Goal: Task Accomplishment & Management: Manage account settings

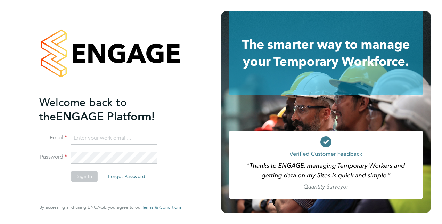
type input "gmkilbride@gmail.com"
click at [89, 181] on button "Sign In" at bounding box center [84, 176] width 26 height 11
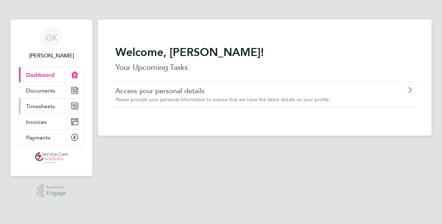
click at [44, 106] on span "Timesheets" at bounding box center [40, 106] width 29 height 7
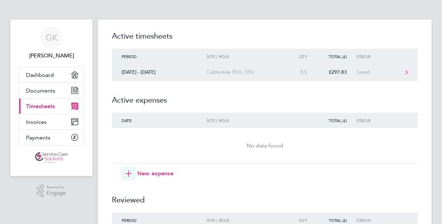
click at [366, 71] on div "Saved" at bounding box center [378, 72] width 43 height 6
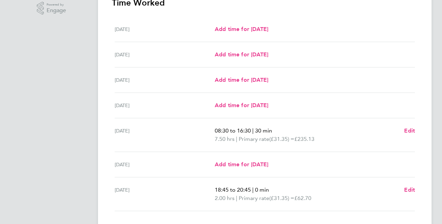
scroll to position [183, 0]
click at [409, 190] on span "Edit" at bounding box center [409, 189] width 11 height 7
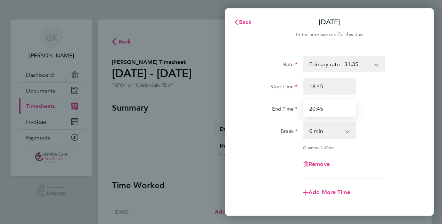
click at [315, 108] on input "20:45" at bounding box center [329, 108] width 53 height 17
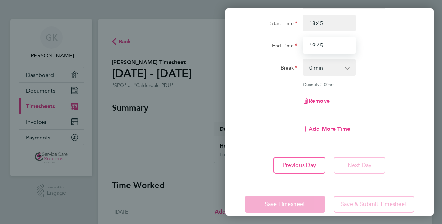
scroll to position [64, 0]
type input "19:45"
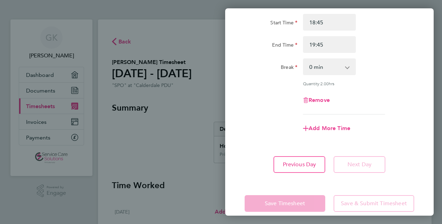
click at [371, 116] on app-timesheet-line-form-group "Rate Primary rate - 31.35 Start Time 18:45 End Time 19:45 Break 0 min 15 min 30…" at bounding box center [330, 64] width 170 height 145
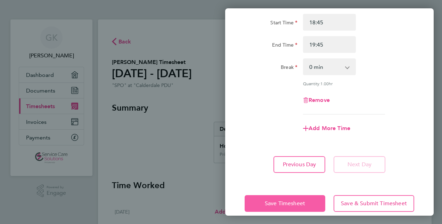
click at [301, 204] on span "Save Timesheet" at bounding box center [285, 203] width 40 height 7
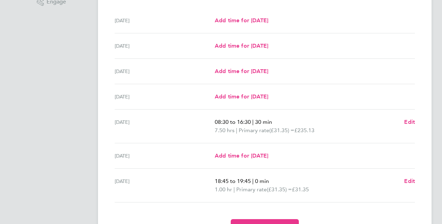
scroll to position [230, 0]
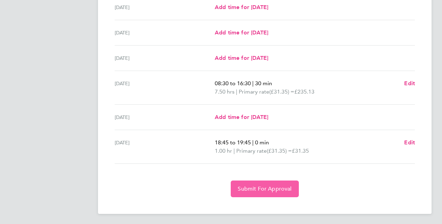
click at [277, 185] on span "Submit For Approval" at bounding box center [265, 188] width 54 height 7
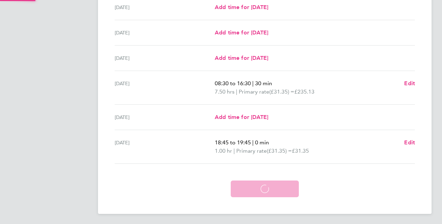
scroll to position [196, 0]
